Goal: Task Accomplishment & Management: Manage account settings

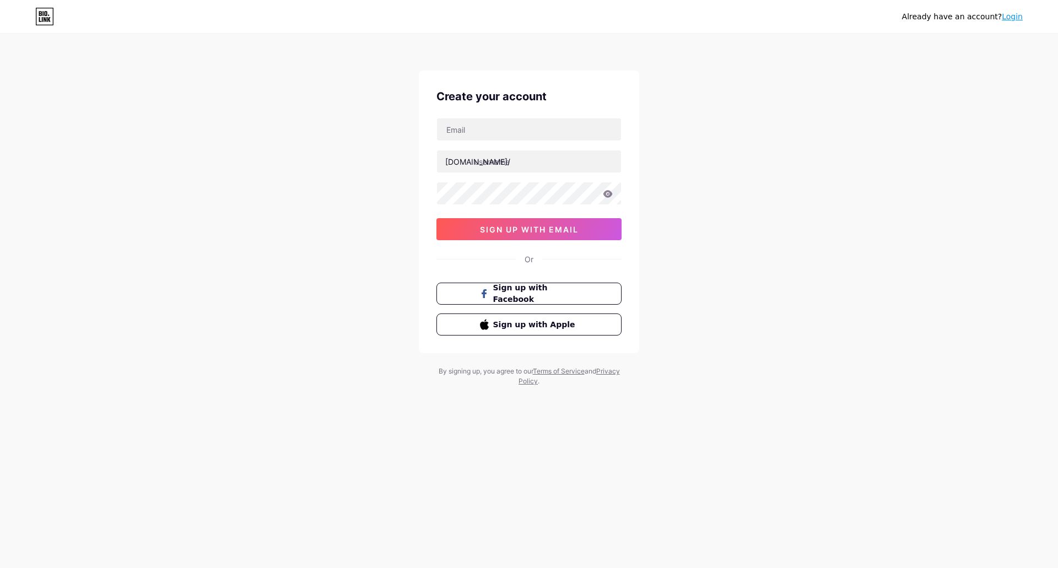
click at [494, 101] on div "Create your account" at bounding box center [528, 96] width 185 height 17
click at [496, 116] on div "Create your account [DOMAIN_NAME]/ sign up with email Or Sign up with Facebook …" at bounding box center [529, 212] width 220 height 283
click at [513, 132] on input "text" at bounding box center [529, 129] width 184 height 22
type input "[EMAIL_ADDRESS][DOMAIN_NAME]"
click at [517, 159] on input "text" at bounding box center [529, 161] width 184 height 22
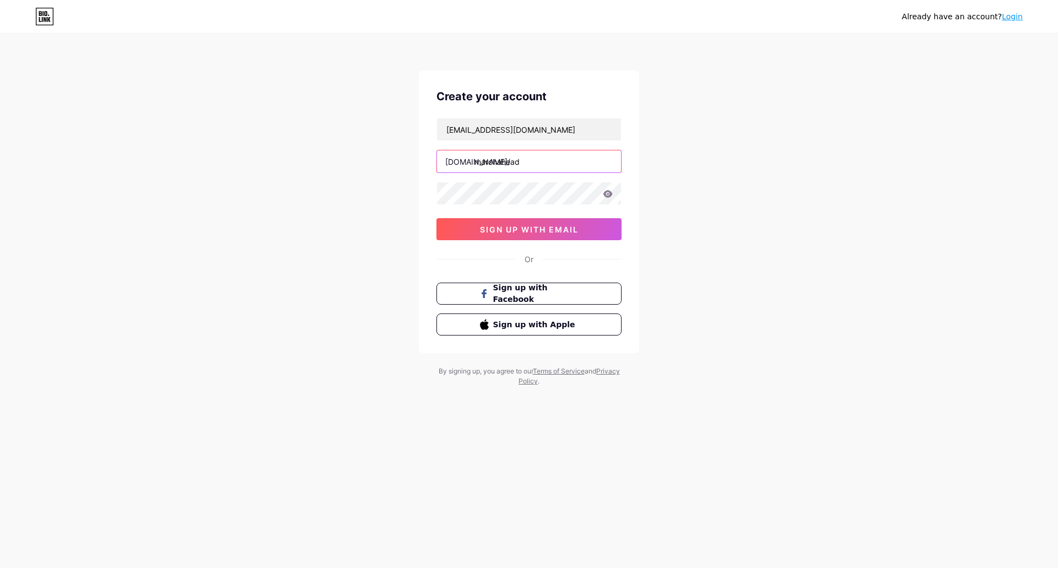
type input "marchahead"
click at [561, 217] on div "[EMAIL_ADDRESS][DOMAIN_NAME] [DOMAIN_NAME]/ marchahead sign up with email" at bounding box center [528, 179] width 185 height 122
click at [562, 228] on span "sign up with email" at bounding box center [529, 229] width 99 height 9
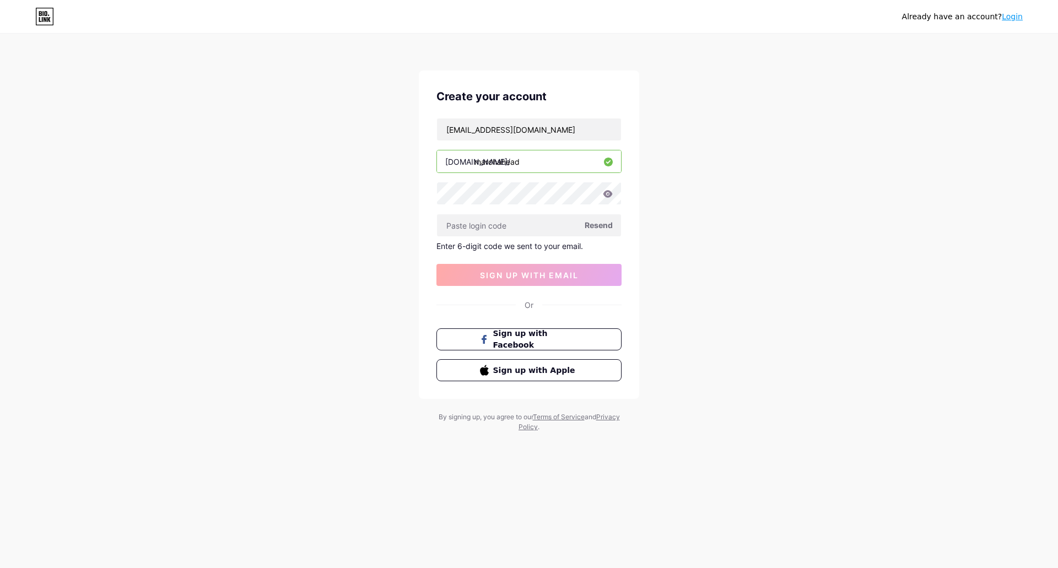
click at [603, 219] on span "Resend" at bounding box center [599, 225] width 28 height 12
click at [483, 228] on input "text" at bounding box center [529, 225] width 184 height 22
paste input "517553"
type input "517553"
click at [520, 277] on span "sign up with email" at bounding box center [529, 275] width 99 height 9
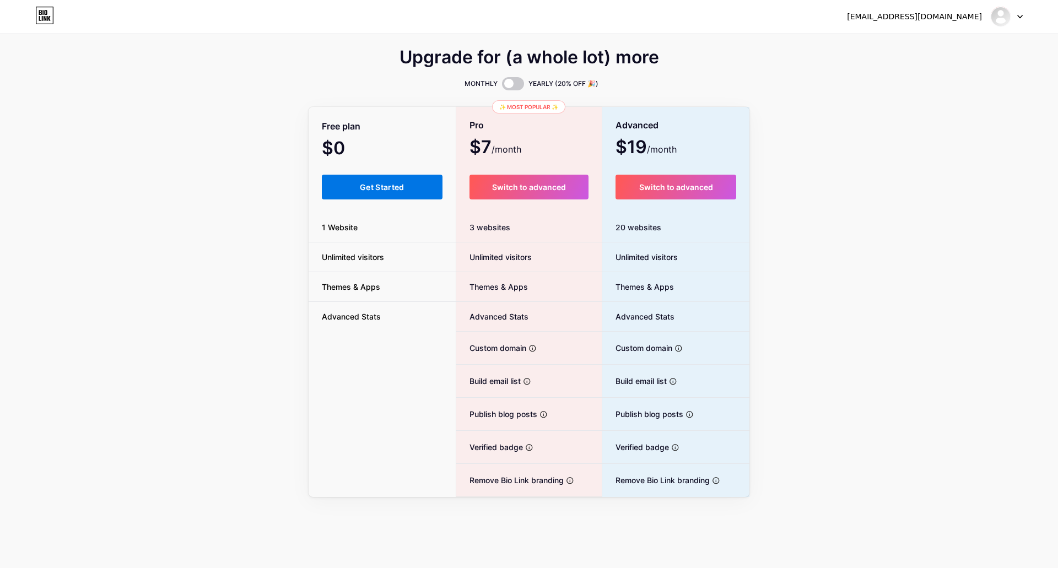
click at [392, 186] on span "Get Started" at bounding box center [382, 186] width 45 height 9
click at [380, 199] on div "Free plan $0 /month Get Started 1 Website Unlimited visitors Themes & Apps Adva…" at bounding box center [382, 302] width 147 height 389
click at [374, 199] on div "Free plan $0 /month Get Started 1 Website Unlimited visitors Themes & Apps Adva…" at bounding box center [382, 302] width 147 height 389
click at [345, 186] on button "Get Started" at bounding box center [382, 187] width 121 height 25
click at [1016, 24] on div at bounding box center [1007, 17] width 32 height 20
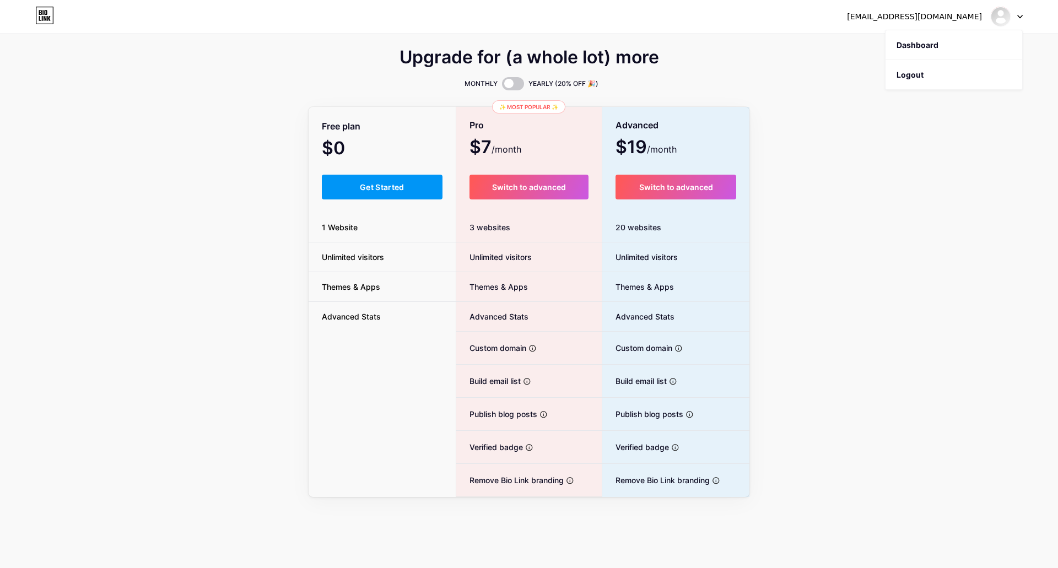
click at [353, 281] on span "Themes & Apps" at bounding box center [351, 287] width 85 height 12
click at [368, 176] on button "Get Started" at bounding box center [382, 187] width 121 height 25
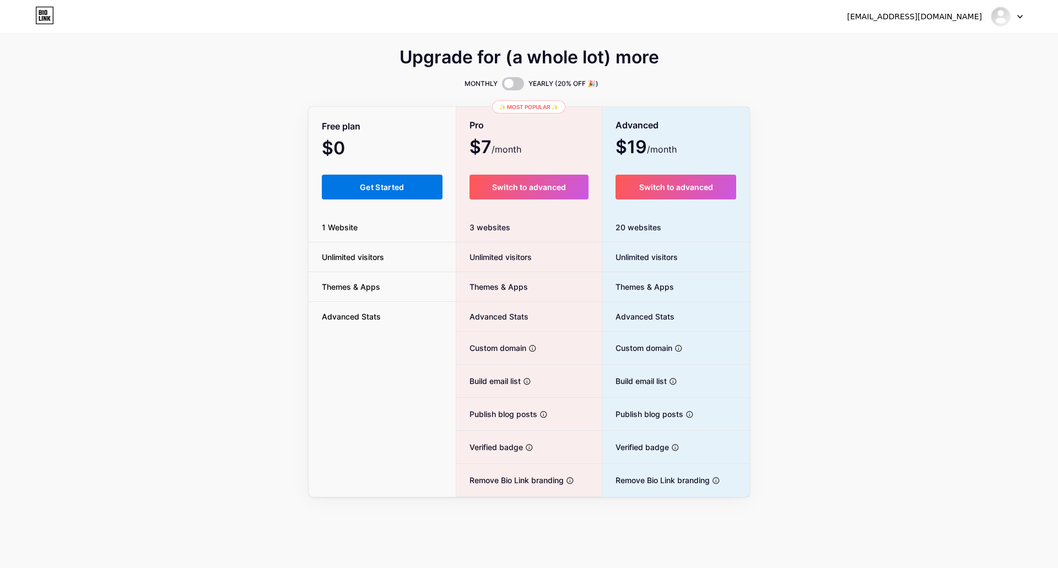
click at [368, 176] on button "Get Started" at bounding box center [382, 187] width 121 height 25
click at [1022, 18] on icon at bounding box center [1020, 17] width 6 height 4
click at [939, 49] on link "Dashboard" at bounding box center [953, 45] width 137 height 30
click at [923, 47] on link "Dashboard" at bounding box center [953, 45] width 137 height 30
